Goal: Task Accomplishment & Management: Manage account settings

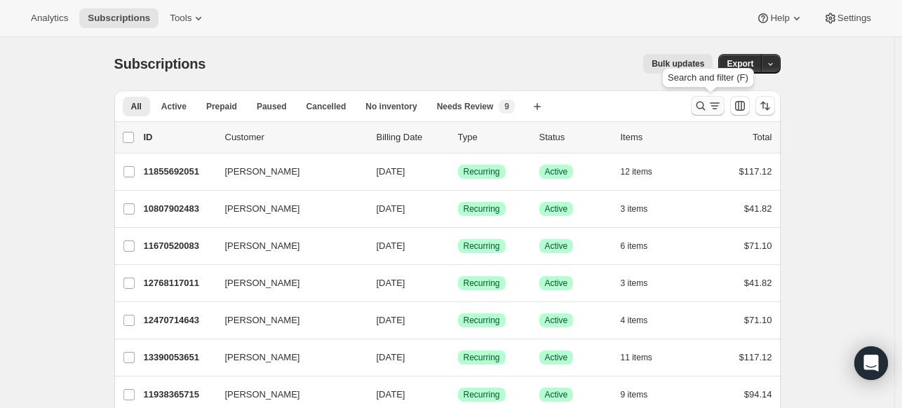
click at [698, 102] on icon "Search and filter results" at bounding box center [700, 106] width 14 height 14
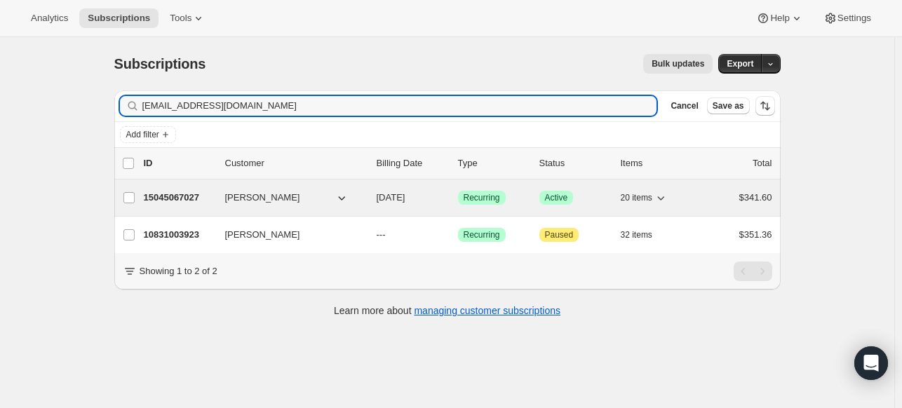
type input "[EMAIL_ADDRESS][DOMAIN_NAME]"
click at [186, 197] on p "15045067027" at bounding box center [179, 198] width 70 height 14
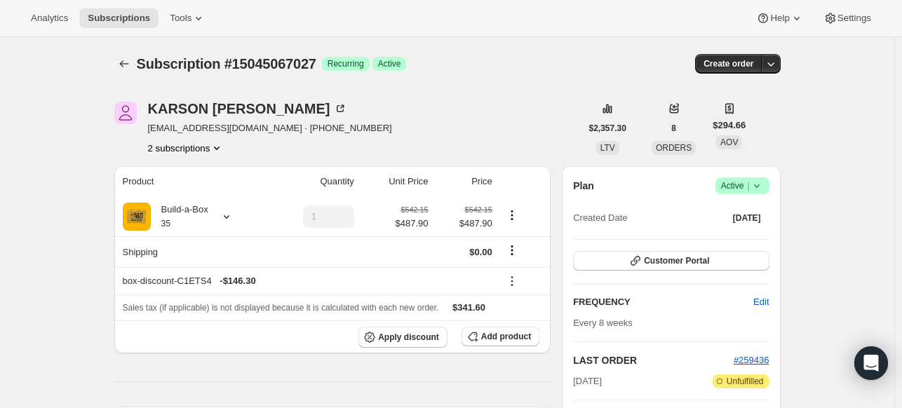
click at [767, 189] on span "Success Active |" at bounding box center [742, 185] width 54 height 17
click at [749, 212] on span "Pause subscription" at bounding box center [738, 213] width 77 height 11
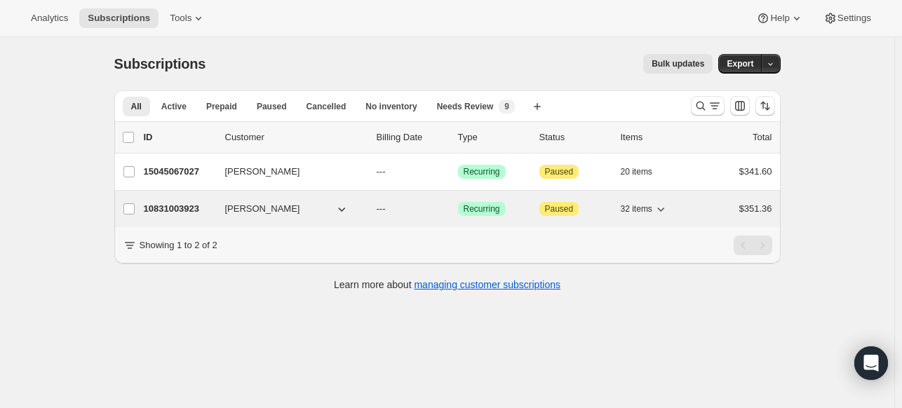
click at [182, 206] on p "10831003923" at bounding box center [179, 209] width 70 height 14
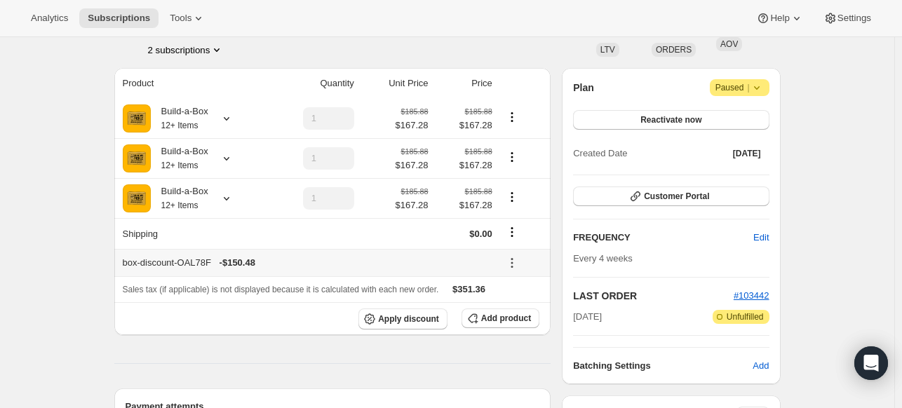
scroll to position [70, 0]
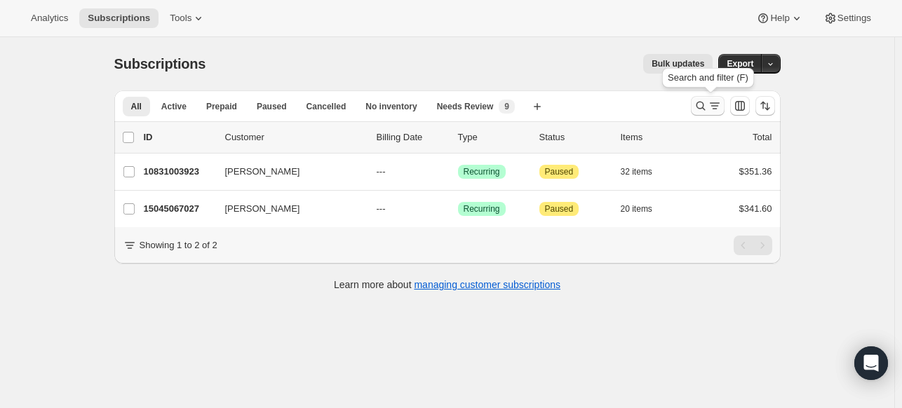
click at [702, 96] on button "Search and filter results" at bounding box center [708, 106] width 34 height 20
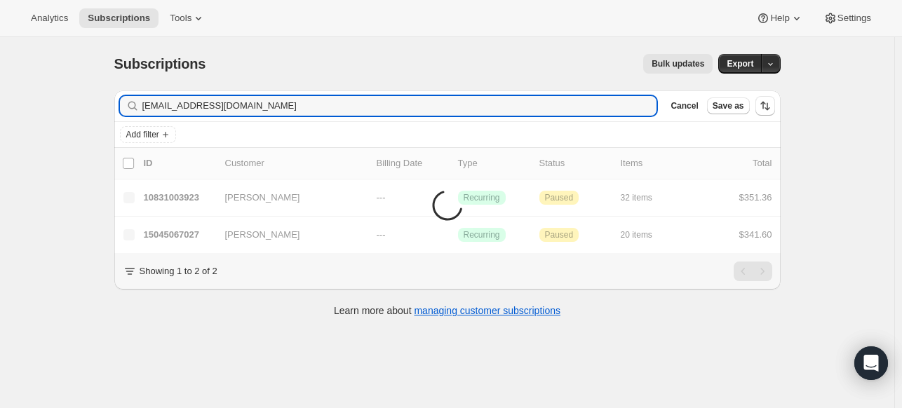
type input "[EMAIL_ADDRESS][DOMAIN_NAME]"
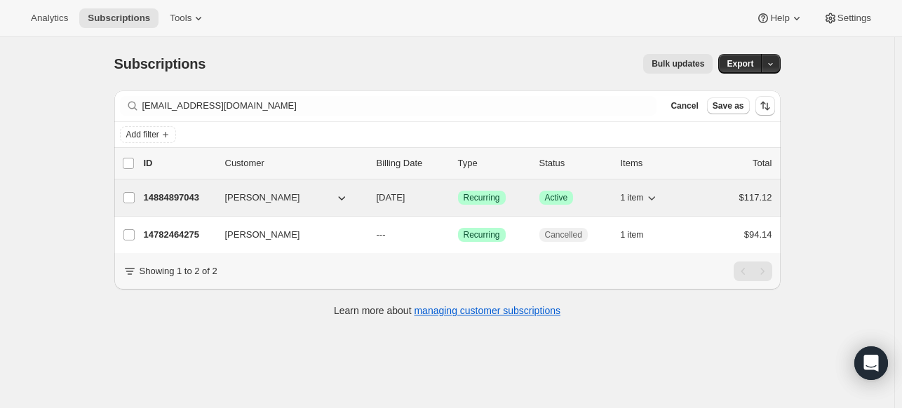
click at [186, 204] on div "14884897043 [PERSON_NAME] [DATE] Success Recurring Success Active 1 item $117.12" at bounding box center [458, 198] width 628 height 20
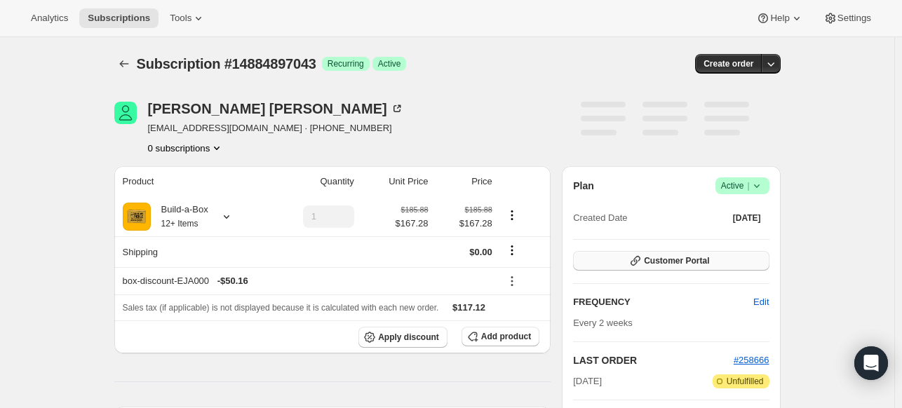
click at [688, 251] on button "Customer Portal" at bounding box center [671, 261] width 196 height 20
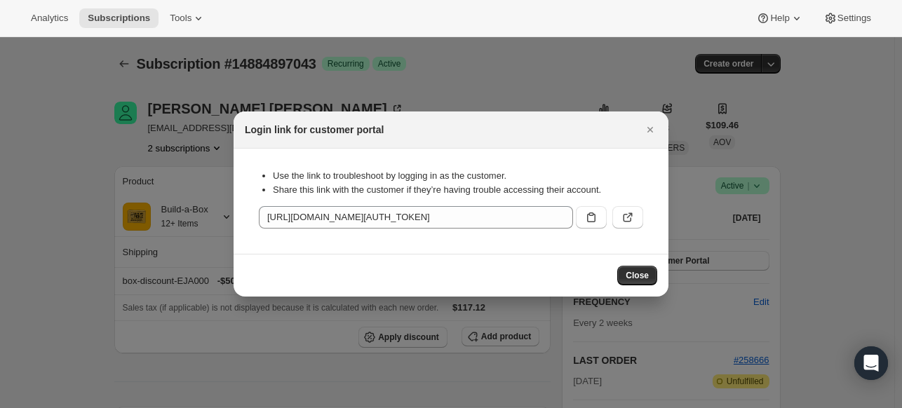
click at [606, 222] on div ":rqk:" at bounding box center [606, 215] width 73 height 28
click at [598, 218] on button ":rqk:" at bounding box center [591, 217] width 31 height 22
click at [655, 130] on icon "Close" at bounding box center [650, 130] width 14 height 14
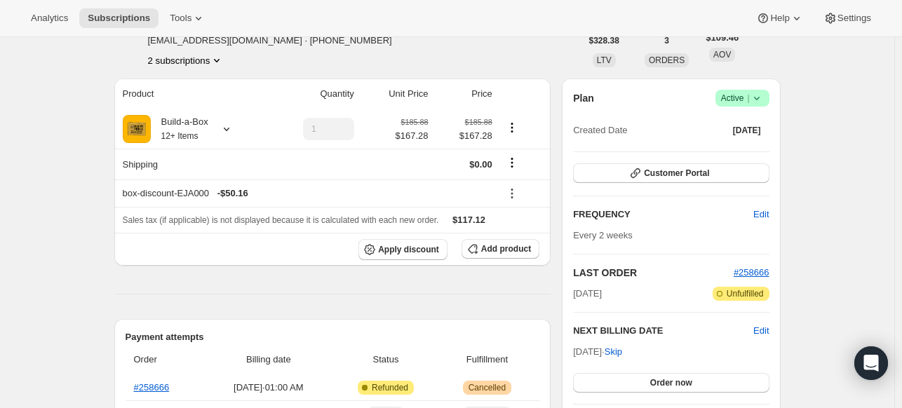
scroll to position [70, 0]
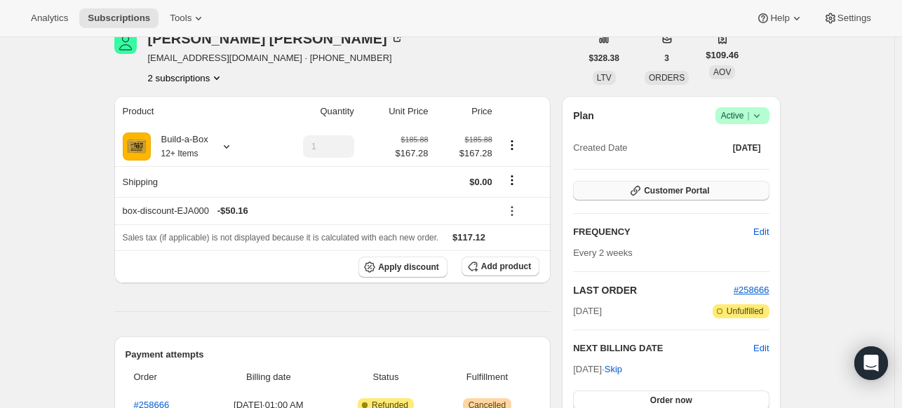
click at [709, 188] on span "Customer Portal" at bounding box center [676, 190] width 65 height 11
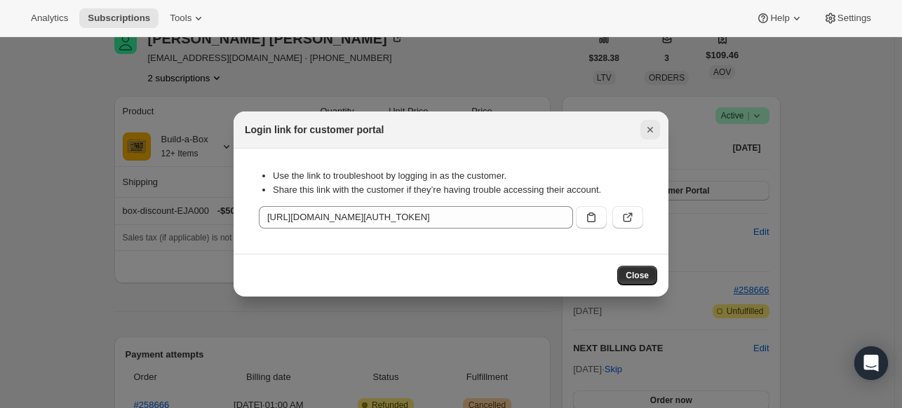
click at [648, 137] on icon "Close" at bounding box center [650, 130] width 14 height 14
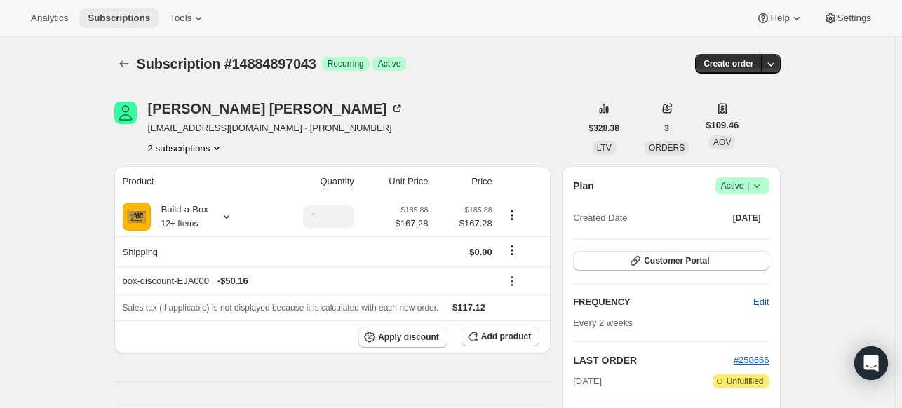
click at [130, 19] on span "Subscriptions" at bounding box center [119, 18] width 62 height 11
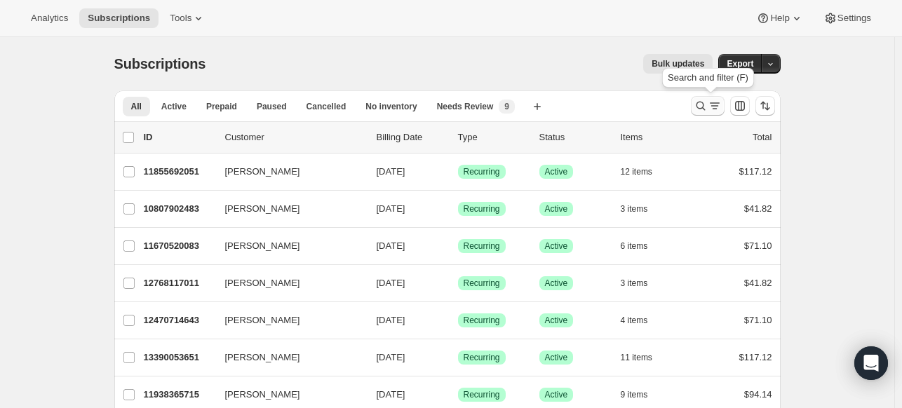
click at [709, 104] on icon "Search and filter results" at bounding box center [714, 106] width 14 height 14
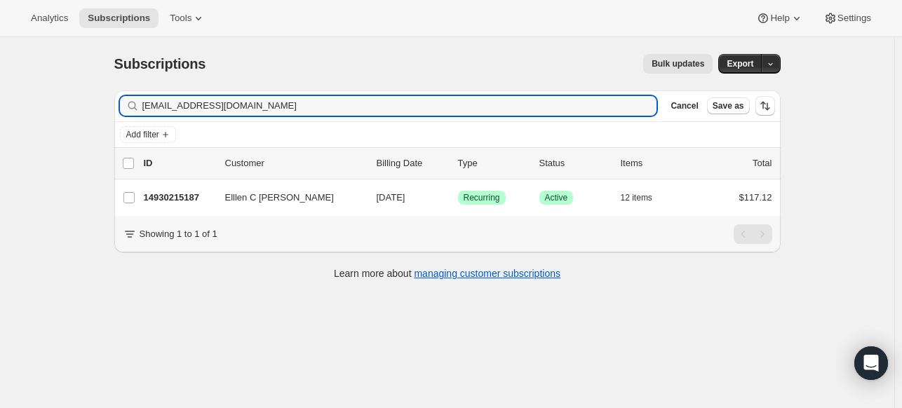
type input "[EMAIL_ADDRESS][DOMAIN_NAME]"
click at [190, 196] on p "14930215187" at bounding box center [179, 198] width 70 height 14
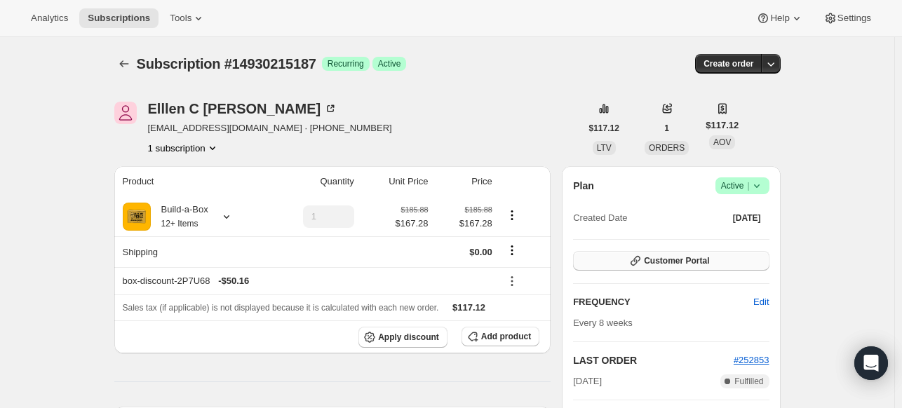
click at [657, 256] on span "Customer Portal" at bounding box center [676, 260] width 65 height 11
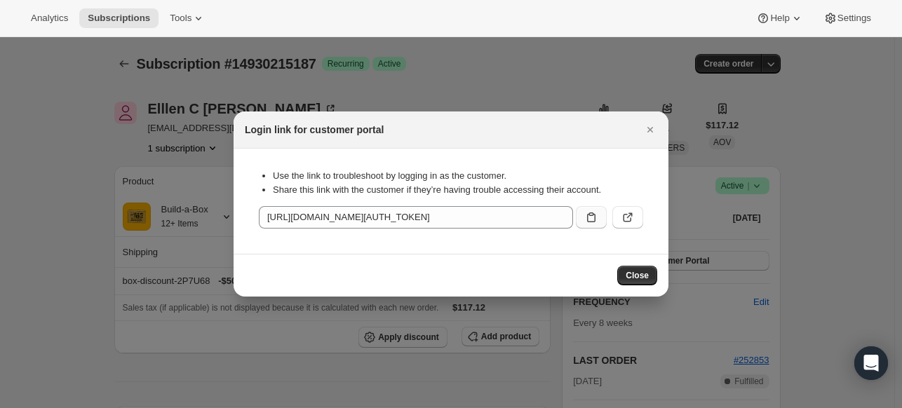
click at [576, 212] on button ":r18o:" at bounding box center [591, 217] width 31 height 22
